Goal: Check status: Check status

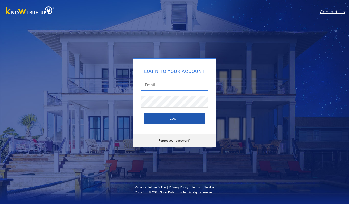
type input "[EMAIL_ADDRESS][DOMAIN_NAME]"
click at [180, 117] on button "Login" at bounding box center [175, 118] width 62 height 11
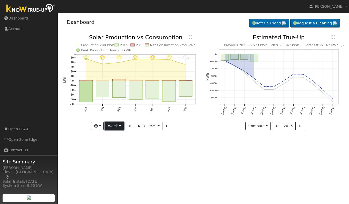
click at [117, 128] on button "Week" at bounding box center [114, 126] width 19 height 9
click at [116, 135] on link "Day" at bounding box center [123, 136] width 36 height 7
type input "[DATE]"
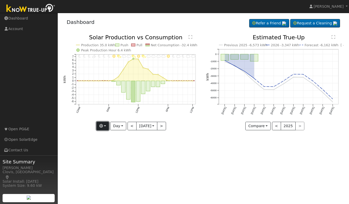
click at [103, 128] on button "button" at bounding box center [103, 126] width 13 height 9
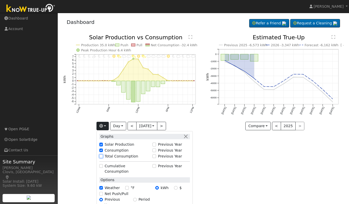
click at [101, 156] on input "Total Consumption" at bounding box center [101, 156] width 4 height 4
checkbox input "true"
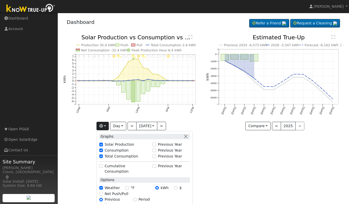
click at [225, 150] on div "User Profile First name Last name Email Email Notifications No Emails No Emails…" at bounding box center [203, 108] width 291 height 191
